Goal: Find specific page/section: Find specific page/section

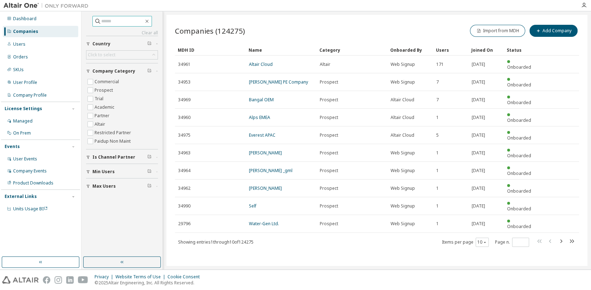
click at [126, 23] on input "text" at bounding box center [122, 21] width 42 height 7
click at [128, 21] on input "text" at bounding box center [122, 21] width 42 height 7
type input "**********"
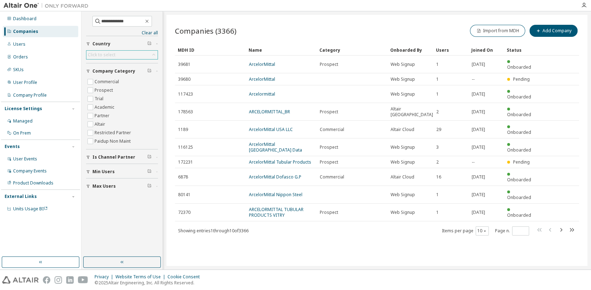
click at [131, 54] on div "Click to select" at bounding box center [121, 55] width 71 height 8
click at [112, 72] on li "[GEOGRAPHIC_DATA]" at bounding box center [122, 67] width 70 height 9
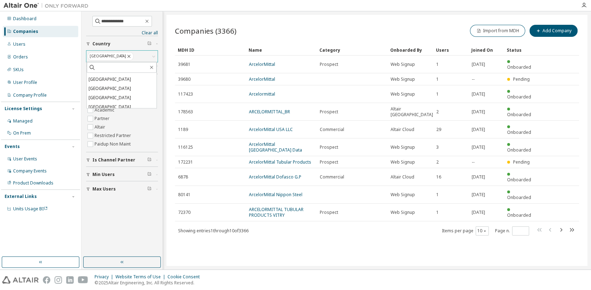
scroll to position [274, 0]
